Goal: Consume media (video, audio): Consume media (video, audio)

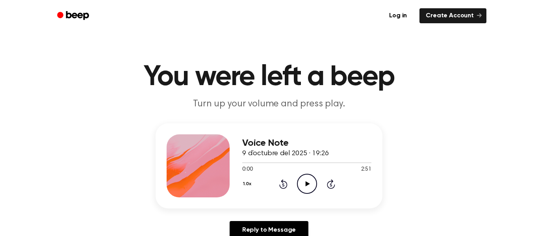
click at [309, 184] on icon at bounding box center [307, 183] width 4 height 5
click at [305, 177] on icon "Play Audio" at bounding box center [307, 184] width 20 height 20
click at [330, 180] on icon "Skip 5 seconds" at bounding box center [331, 184] width 9 height 10
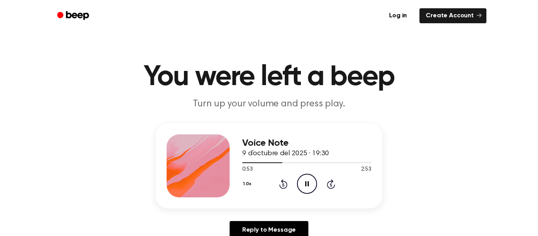
click at [330, 180] on icon "Skip 5 seconds" at bounding box center [331, 184] width 9 height 10
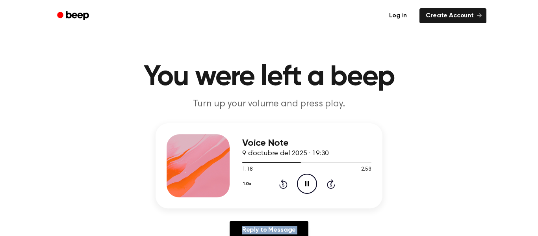
click at [330, 180] on icon "Skip 5 seconds" at bounding box center [331, 184] width 9 height 10
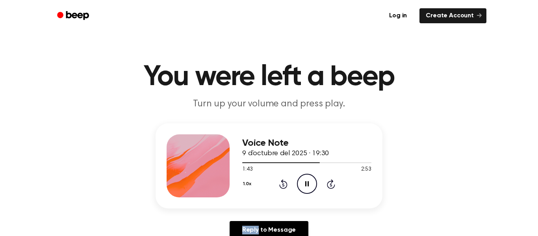
click at [330, 180] on icon "Skip 5 seconds" at bounding box center [331, 184] width 9 height 10
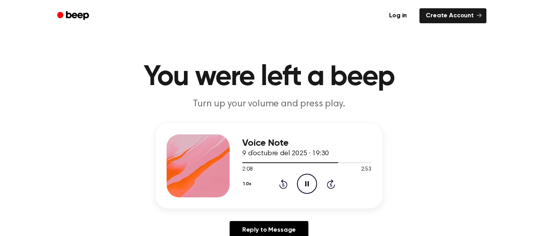
click at [330, 180] on icon "Skip 5 seconds" at bounding box center [331, 184] width 9 height 10
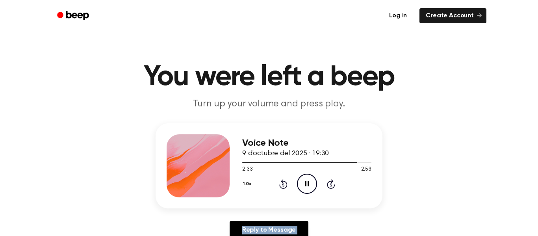
click at [330, 180] on icon "Skip 5 seconds" at bounding box center [331, 184] width 9 height 10
